Goal: Task Accomplishment & Management: Manage account settings

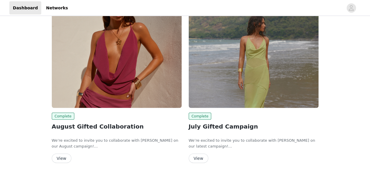
scroll to position [561, 0]
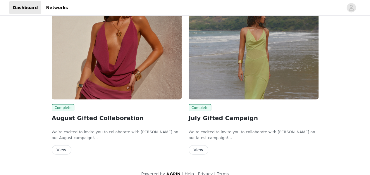
drag, startPoint x: 157, startPoint y: 117, endPoint x: 132, endPoint y: 138, distance: 32.0
click at [132, 145] on div "View" at bounding box center [117, 149] width 130 height 9
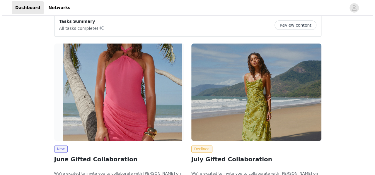
scroll to position [0, 0]
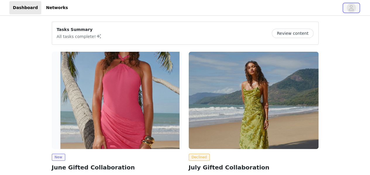
click at [351, 6] on icon "avatar" at bounding box center [352, 7] width 6 height 9
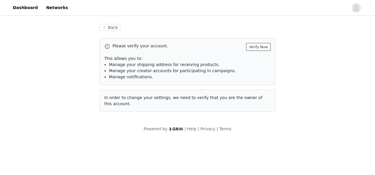
click at [253, 48] on button "Verify Now" at bounding box center [258, 47] width 25 height 8
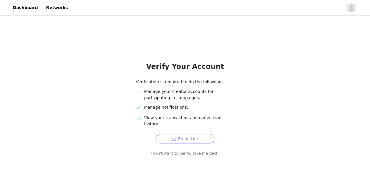
click at [182, 134] on button "Email Link" at bounding box center [185, 138] width 59 height 9
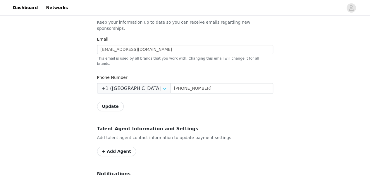
scroll to position [232, 0]
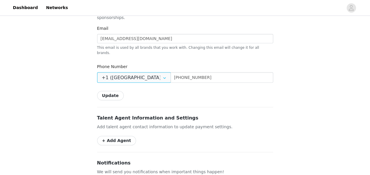
click at [135, 72] on input "+1 ([GEOGRAPHIC_DATA])" at bounding box center [134, 77] width 74 height 11
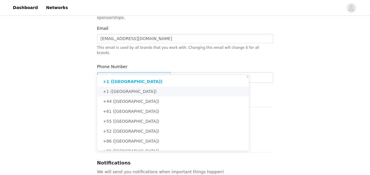
click at [124, 90] on span "+1 ([GEOGRAPHIC_DATA])" at bounding box center [130, 91] width 54 height 5
type input "+1 ([GEOGRAPHIC_DATA])"
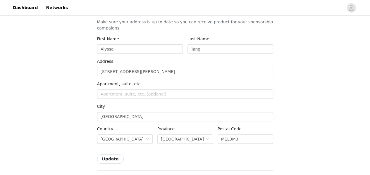
scroll to position [0, 0]
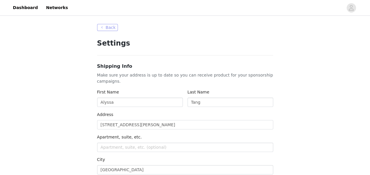
click at [105, 29] on button "Back" at bounding box center [107, 27] width 21 height 7
click at [110, 30] on button "Back" at bounding box center [107, 27] width 21 height 7
click at [26, 8] on link "Dashboard" at bounding box center [25, 7] width 32 height 13
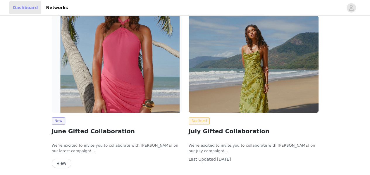
scroll to position [40, 0]
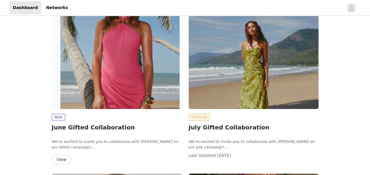
click at [63, 157] on button "View" at bounding box center [62, 159] width 20 height 9
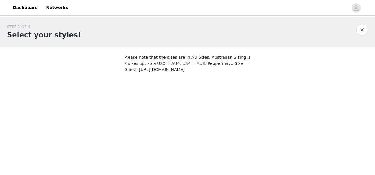
click at [360, 31] on button "button" at bounding box center [362, 30] width 12 height 12
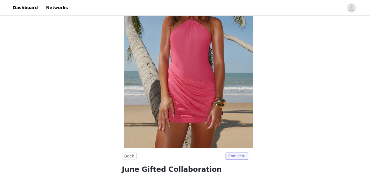
scroll to position [44, 0]
